Goal: Navigation & Orientation: Find specific page/section

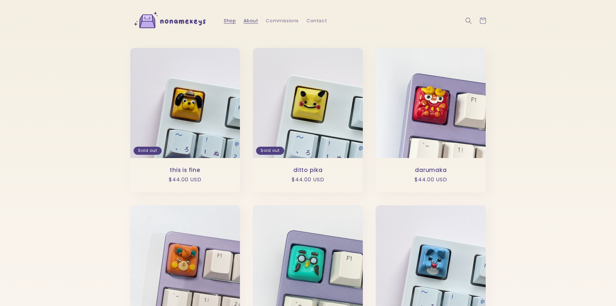
click at [251, 21] on span "About" at bounding box center [251, 21] width 15 height 6
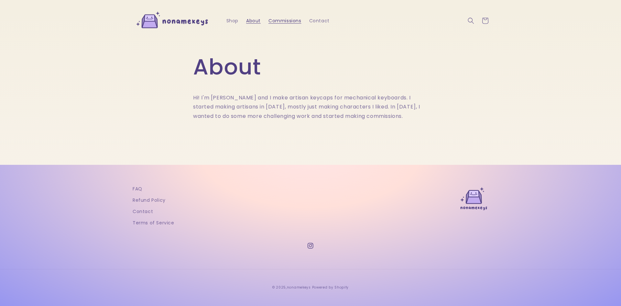
click at [286, 20] on span "Commissions" at bounding box center [285, 21] width 33 height 6
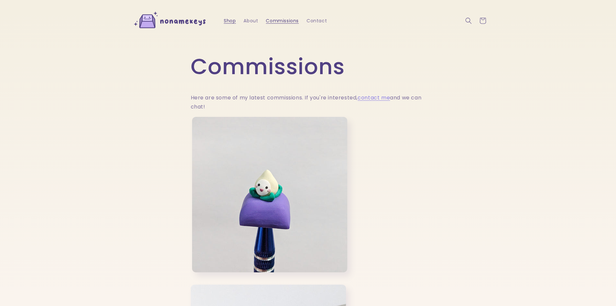
click at [232, 23] on span "Shop" at bounding box center [230, 21] width 12 height 6
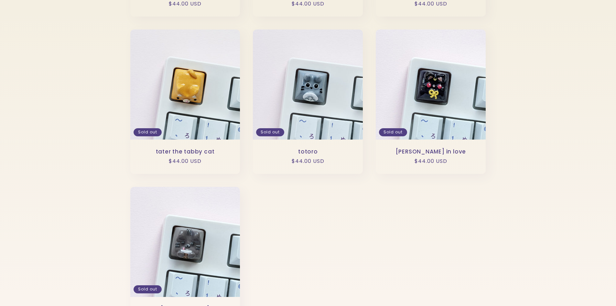
scroll to position [679, 0]
